Goal: Task Accomplishment & Management: Complete application form

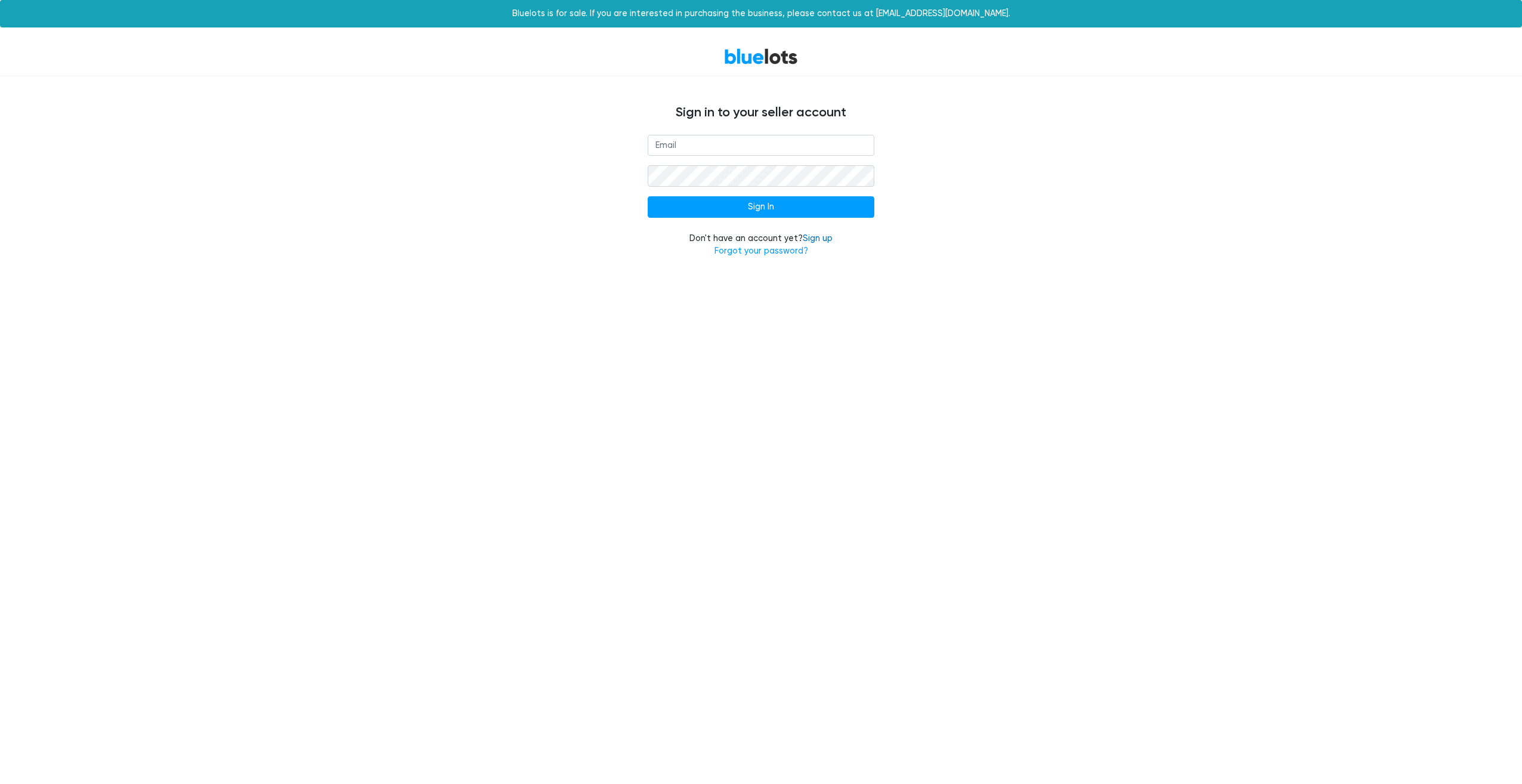
click at [821, 237] on link "Sign up" at bounding box center [818, 238] width 29 height 10
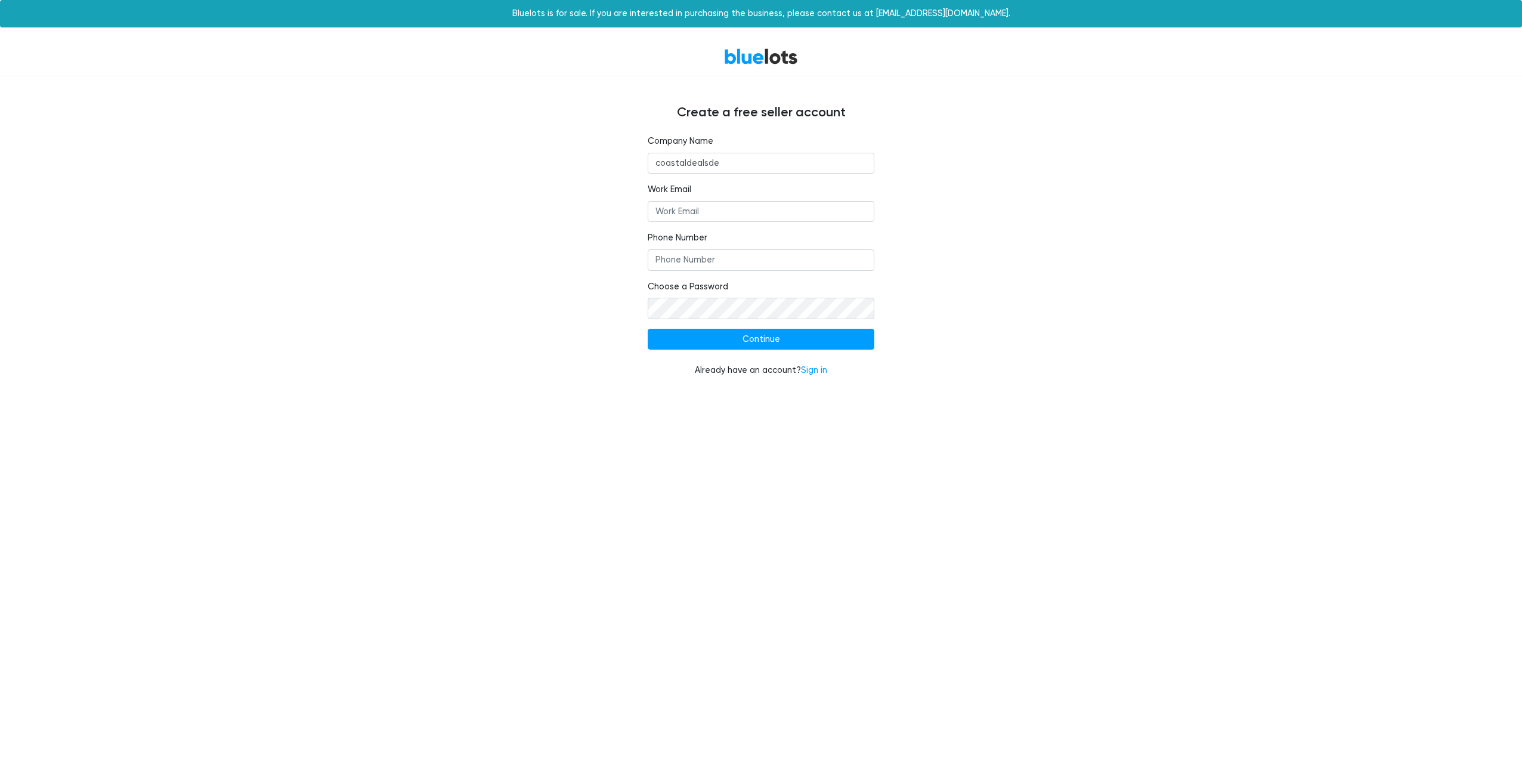
type input "coastaldealsde"
click at [736, 212] on input "Work Email" at bounding box center [761, 211] width 227 height 22
type input "[EMAIL_ADDRESS][DOMAIN_NAME]"
click at [696, 268] on input "Phone Number" at bounding box center [761, 260] width 227 height 22
type input "3025003695"
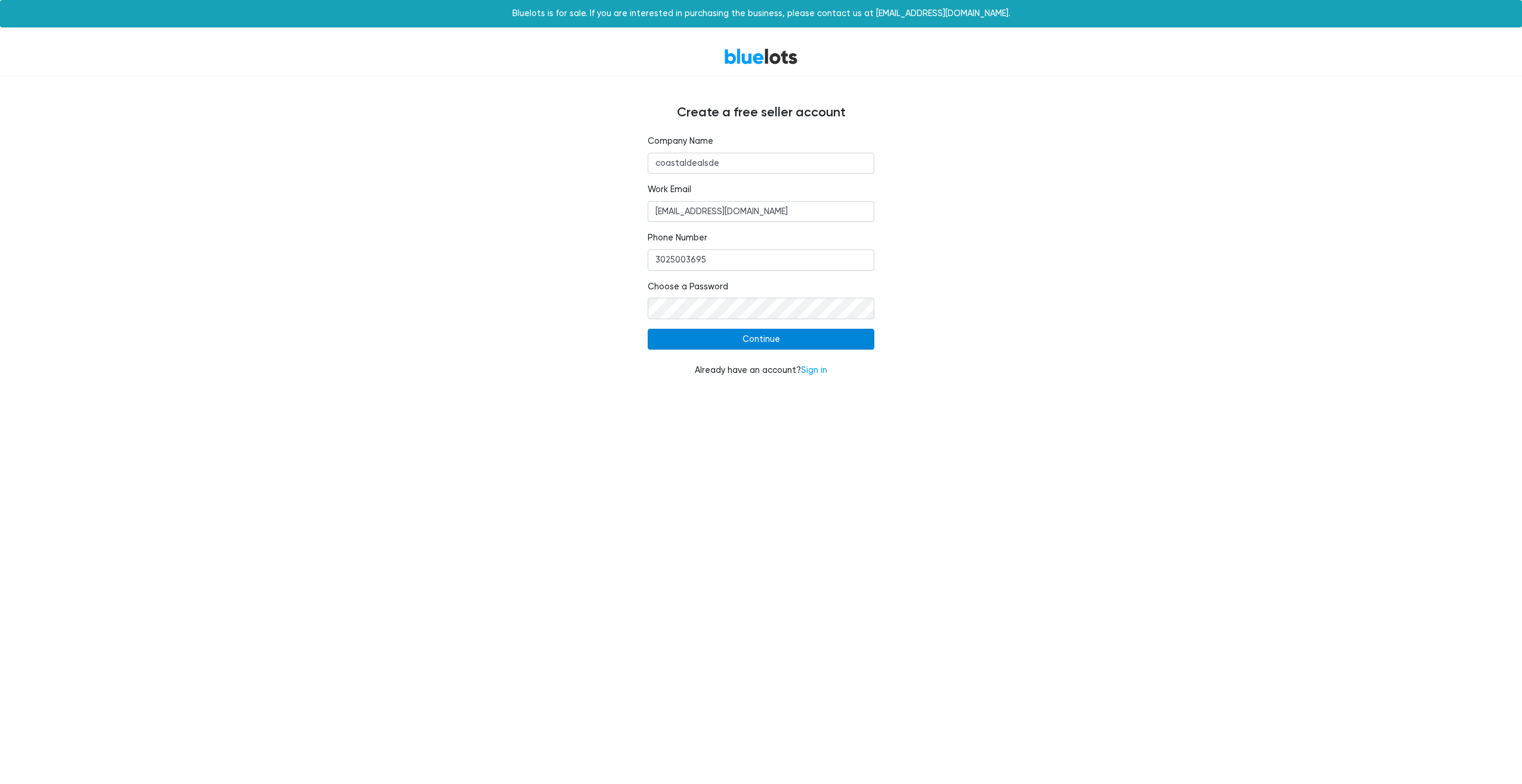
click at [843, 335] on input "Continue" at bounding box center [761, 339] width 227 height 22
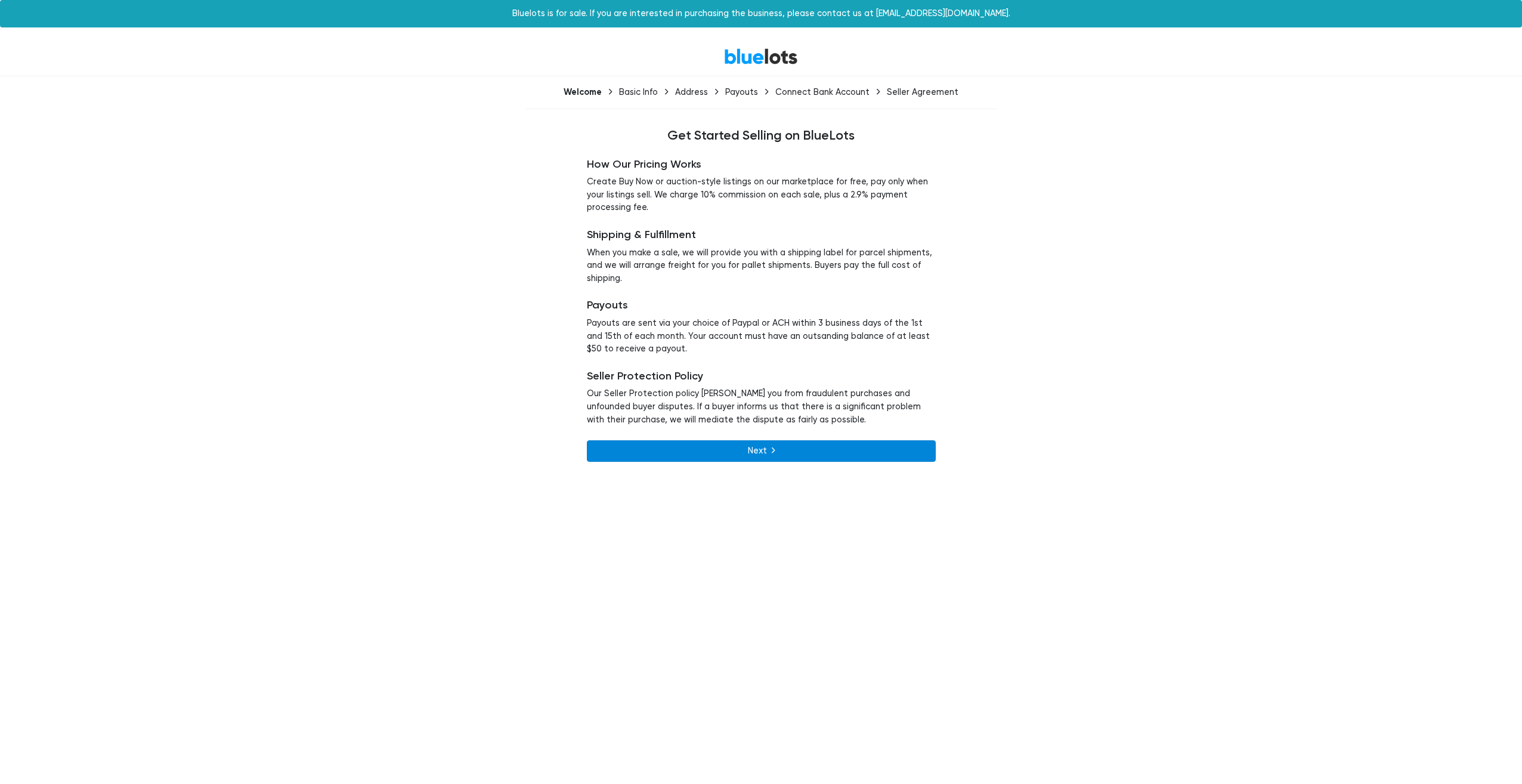
click at [841, 446] on link "Next" at bounding box center [761, 451] width 349 height 22
